Goal: Check status: Check status

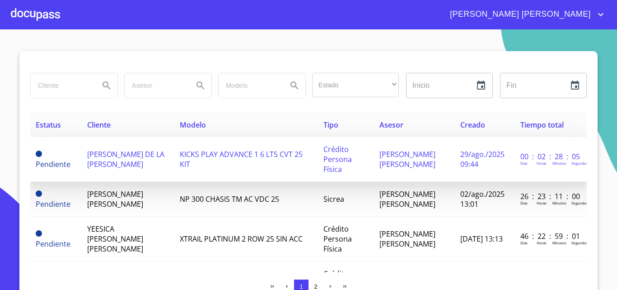
click at [145, 158] on td "[PERSON_NAME] DE LA [PERSON_NAME]" at bounding box center [128, 159] width 93 height 45
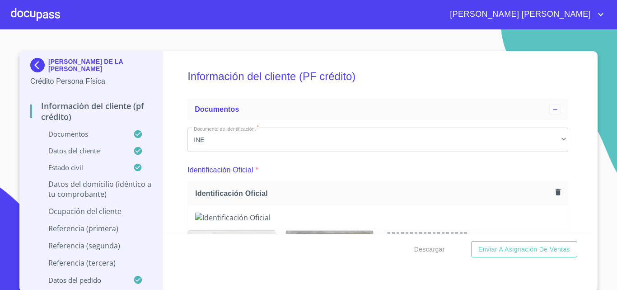
scroll to position [1, 0]
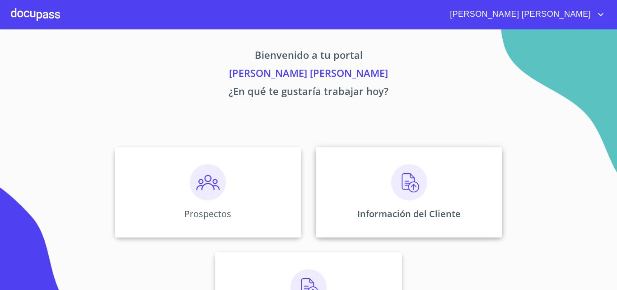
click at [391, 185] on img at bounding box center [409, 182] width 36 height 36
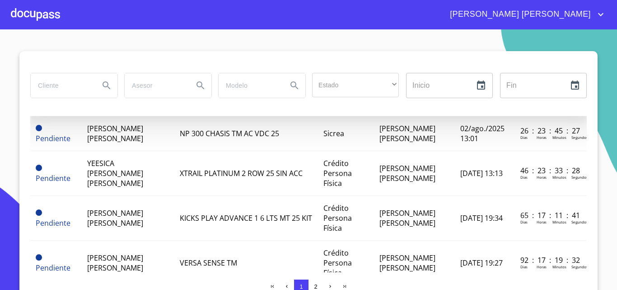
scroll to position [181, 0]
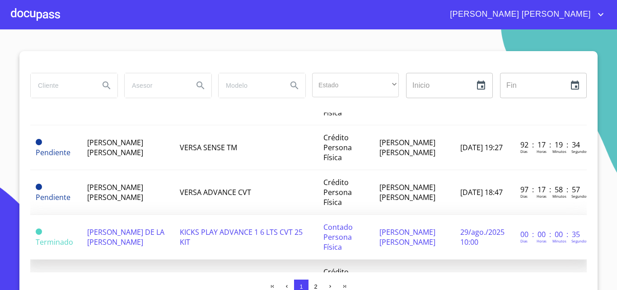
click at [119, 239] on span "[PERSON_NAME] DE LA [PERSON_NAME]" at bounding box center [125, 237] width 77 height 20
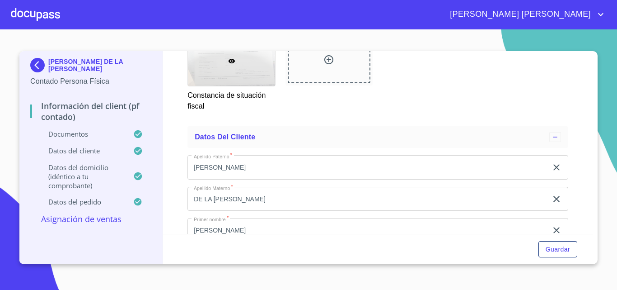
scroll to position [1130, 0]
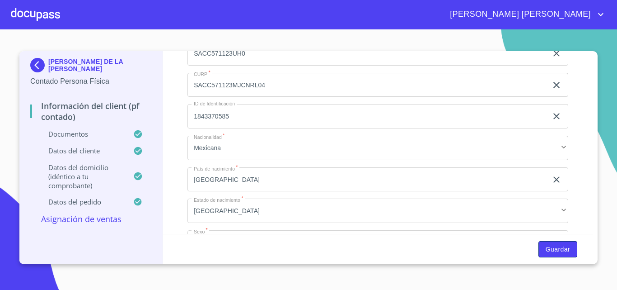
click at [571, 250] on button "Guardar" at bounding box center [558, 249] width 39 height 17
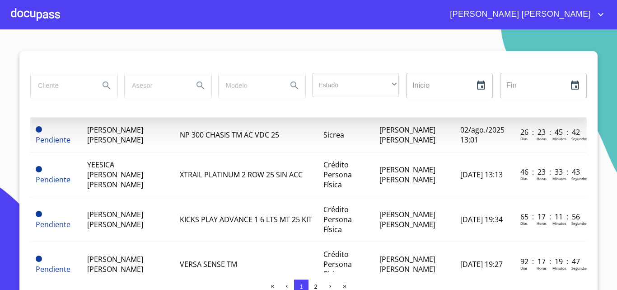
scroll to position [226, 0]
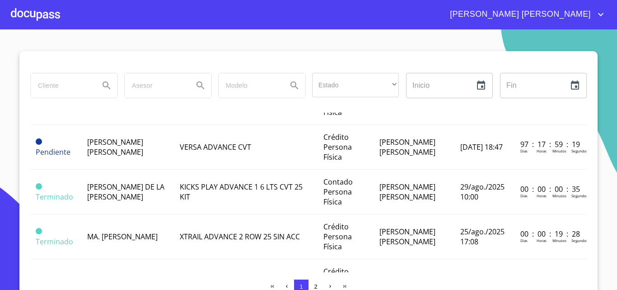
click at [42, 10] on div at bounding box center [35, 14] width 49 height 29
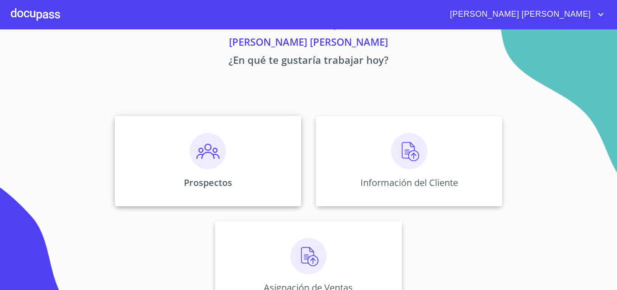
scroll to position [60, 0]
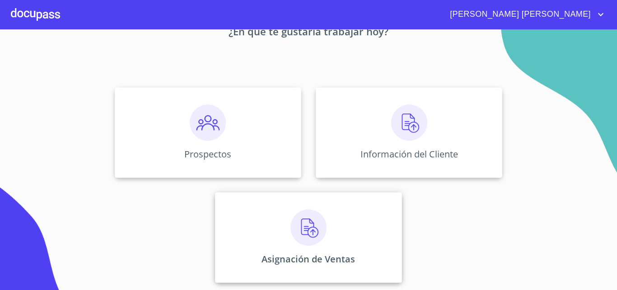
click at [291, 247] on div "Asignación de Ventas" at bounding box center [308, 237] width 187 height 90
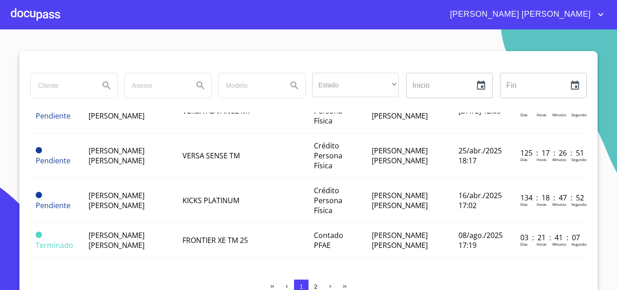
scroll to position [1005, 0]
